Goal: Transaction & Acquisition: Book appointment/travel/reservation

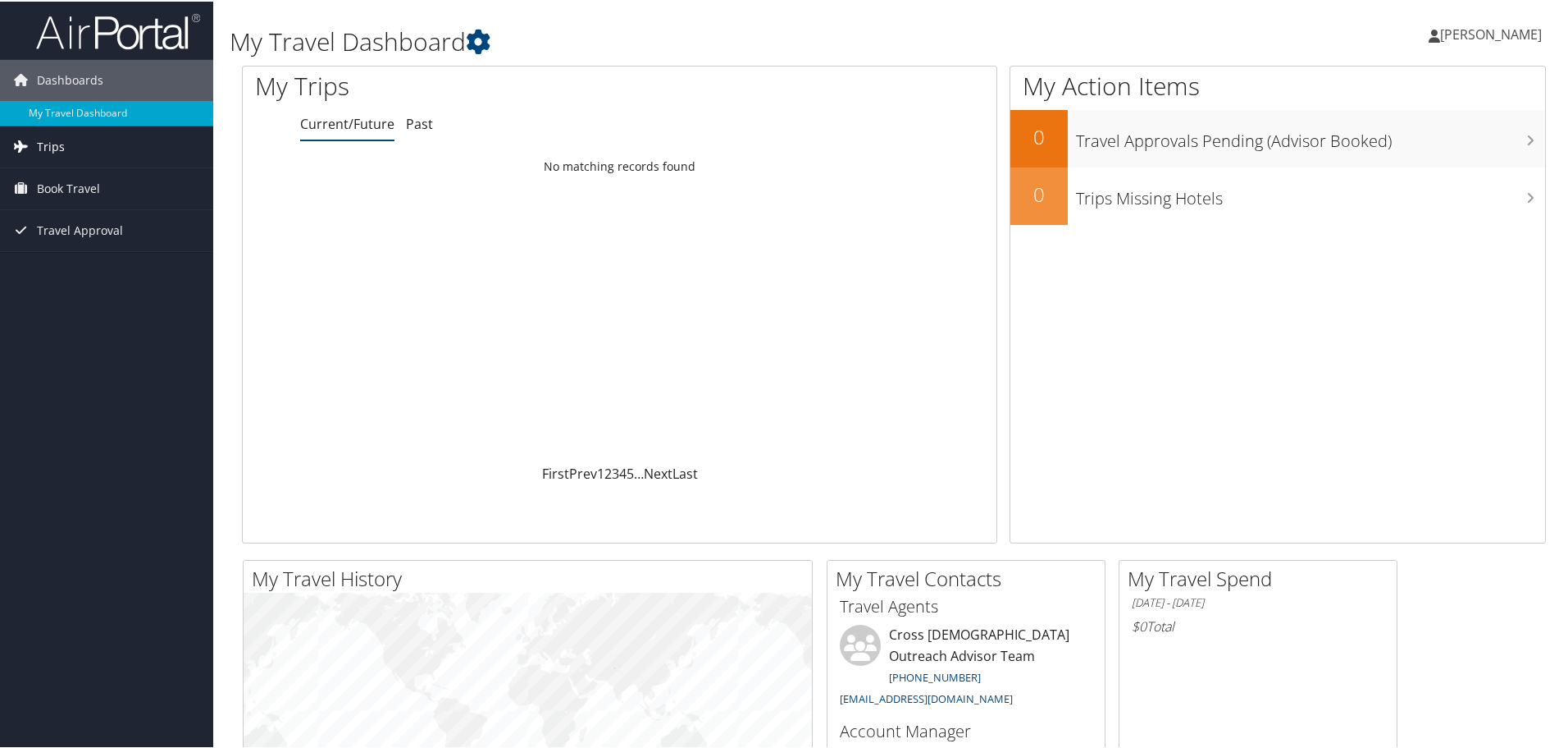
click at [61, 149] on span "Trips" at bounding box center [51, 145] width 28 height 41
click at [82, 264] on span "Book Travel" at bounding box center [68, 261] width 63 height 41
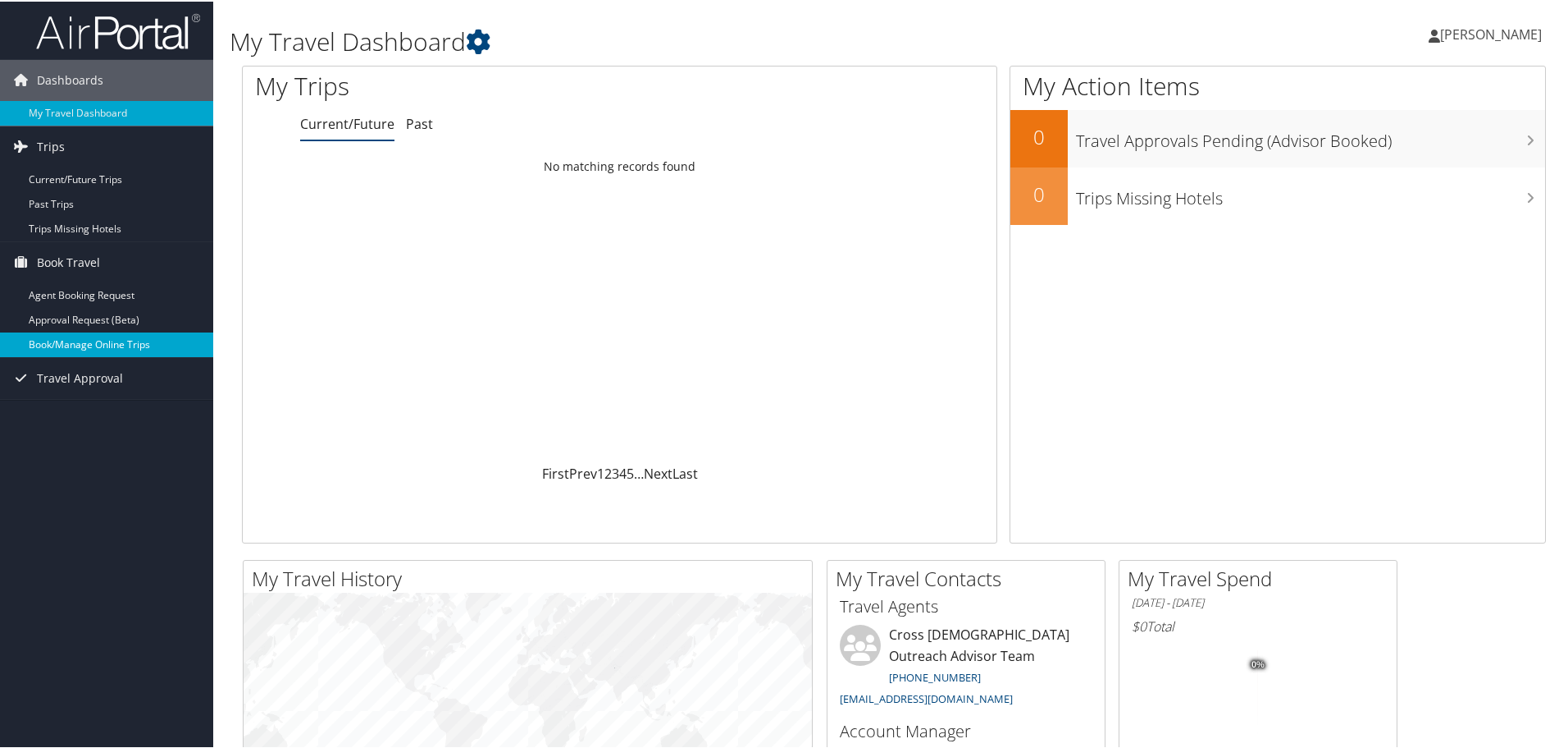
click at [106, 341] on link "Book/Manage Online Trips" at bounding box center [106, 342] width 213 height 24
click at [87, 343] on link "Book/Manage Online Trips" at bounding box center [106, 342] width 213 height 24
